Goal: Task Accomplishment & Management: Use online tool/utility

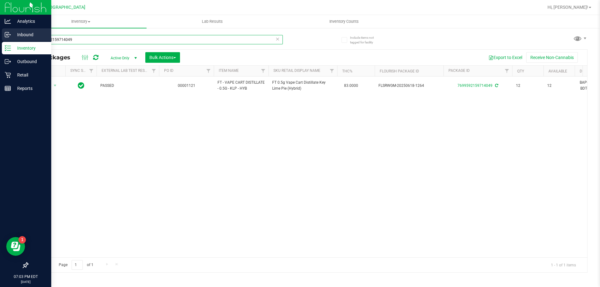
drag, startPoint x: 83, startPoint y: 40, endPoint x: 0, endPoint y: 40, distance: 83.5
click at [0, 40] on div "Analytics Inbound Inventory Outbound Retail Reports 07:03 PM EDT [DATE] 09/22 P…" at bounding box center [300, 143] width 600 height 287
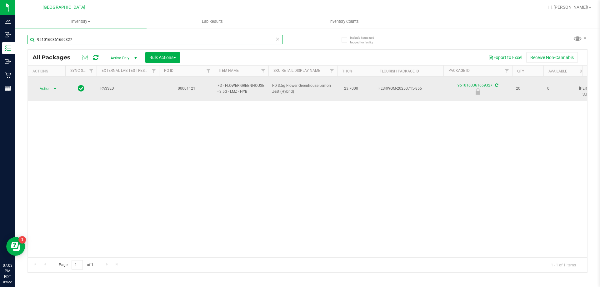
type input "9510160361669327"
click at [54, 86] on span "select" at bounding box center [55, 88] width 5 height 5
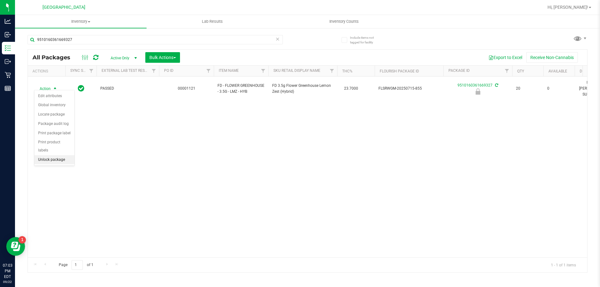
click at [53, 155] on li "Unlock package" at bounding box center [54, 159] width 40 height 9
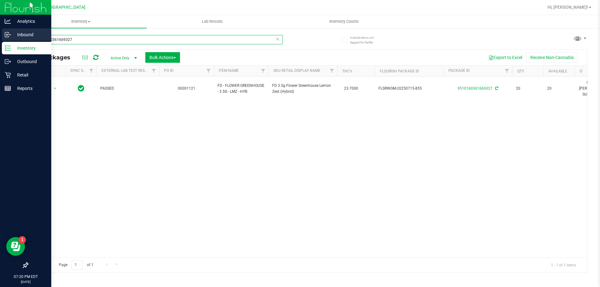
drag, startPoint x: 102, startPoint y: 39, endPoint x: 0, endPoint y: 39, distance: 102.2
click at [0, 39] on div "Analytics Inbound Inventory Outbound Retail Reports 07:20 PM EDT [DATE] 09/22 P…" at bounding box center [300, 143] width 600 height 287
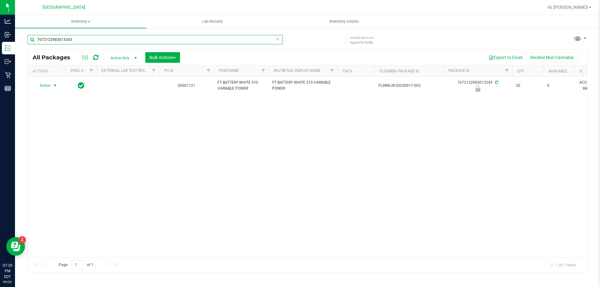
type input "7672122983013243"
click at [53, 88] on span "select" at bounding box center [55, 85] width 5 height 5
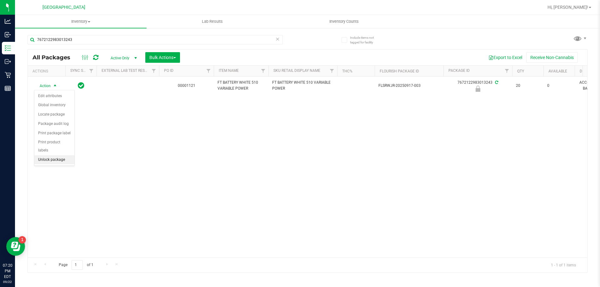
click at [48, 155] on li "Unlock package" at bounding box center [54, 159] width 40 height 9
